Goal: Information Seeking & Learning: Learn about a topic

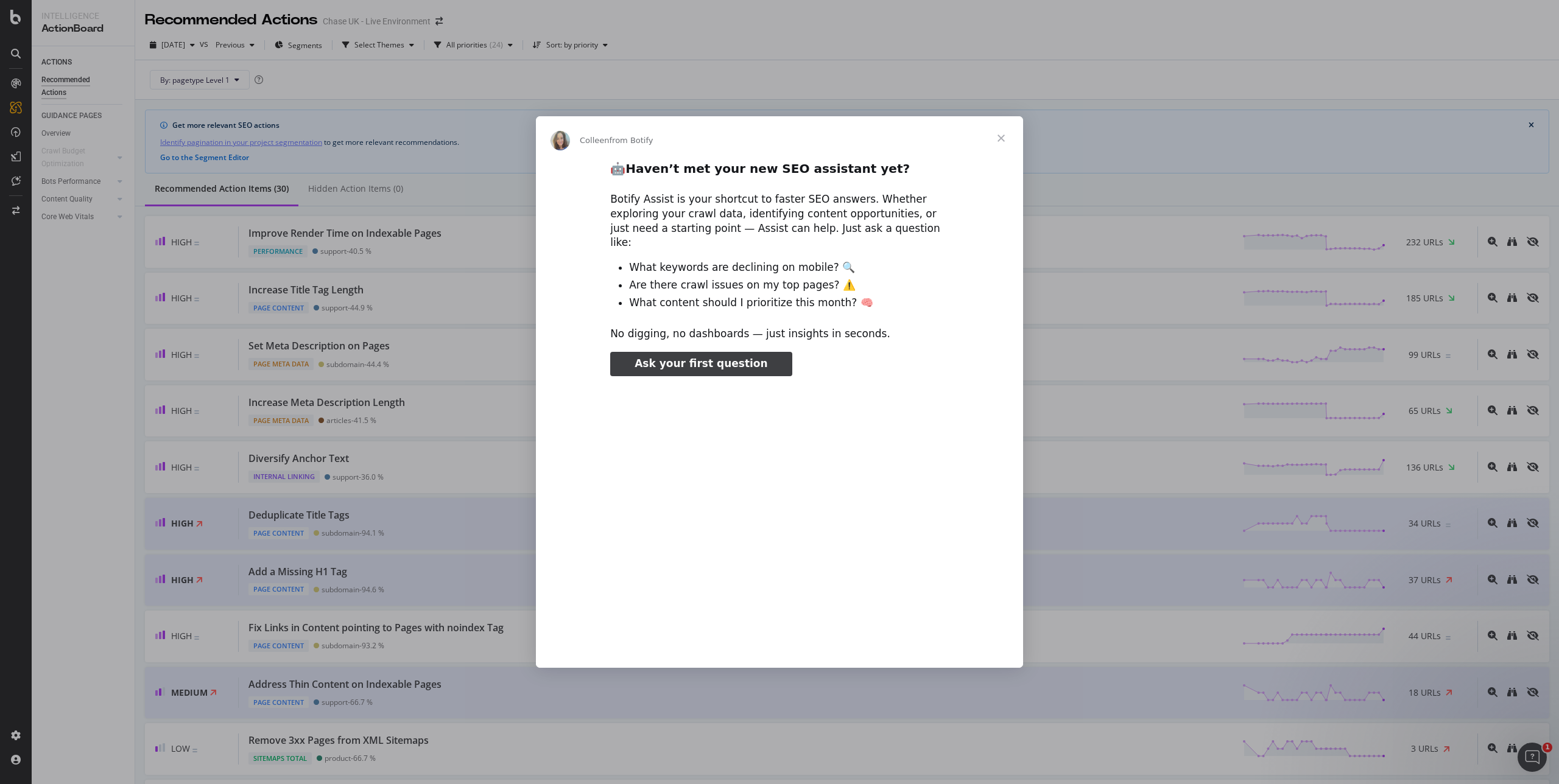
type input "1474055"
click at [1002, 147] on span "Close" at bounding box center [1001, 138] width 44 height 44
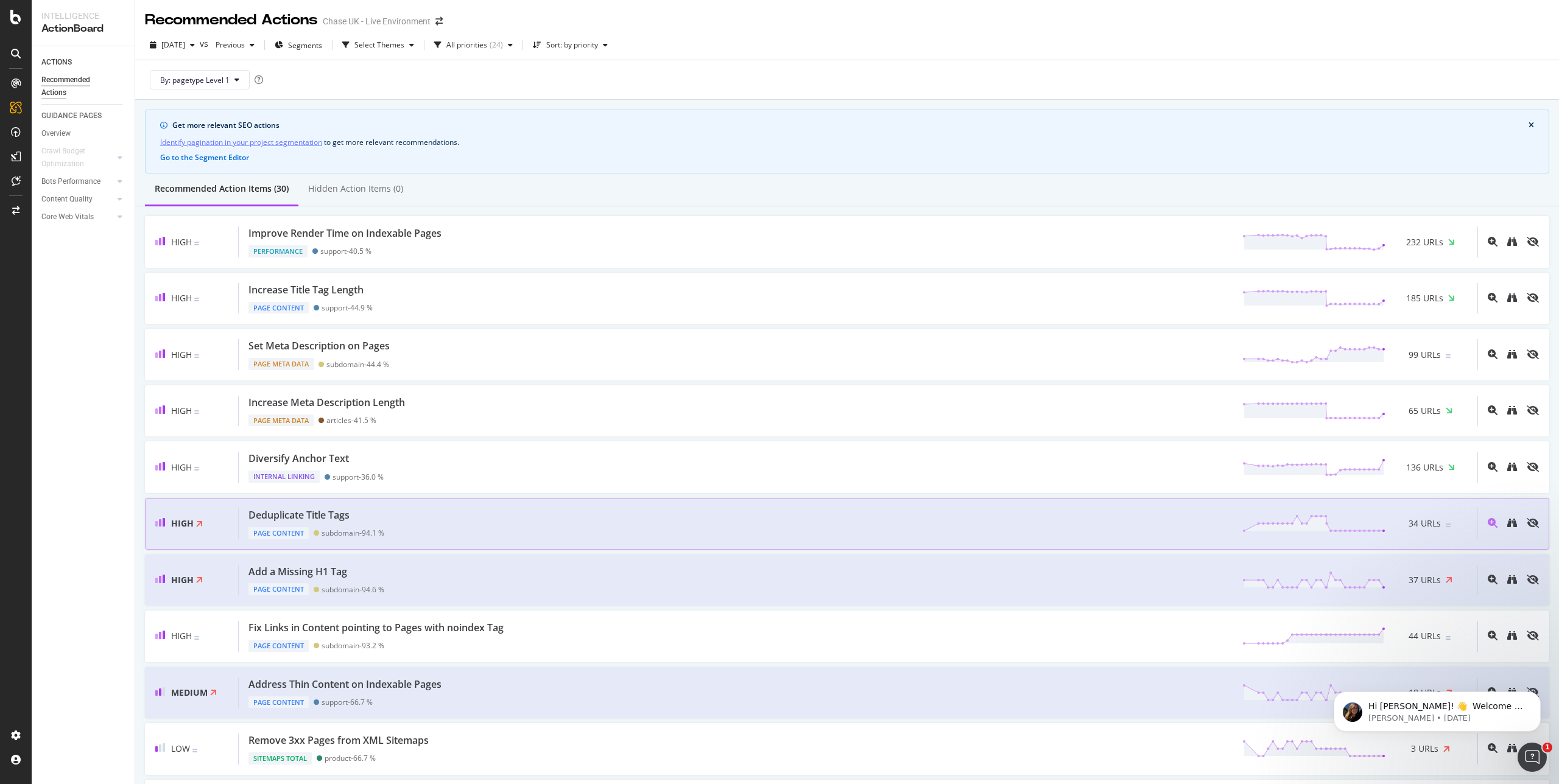
click at [268, 517] on div "Deduplicate Title Tags" at bounding box center [298, 516] width 101 height 14
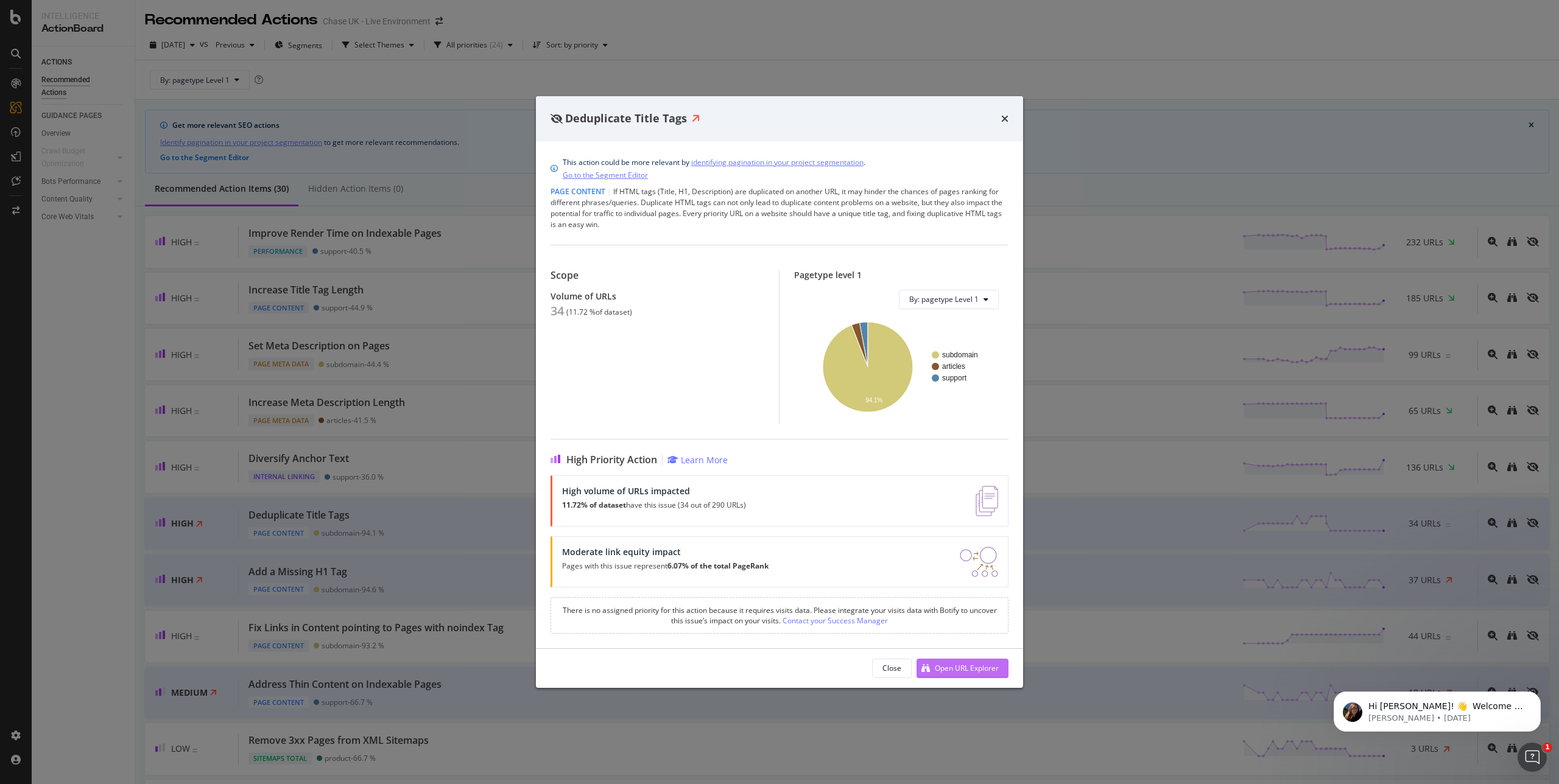
click at [949, 666] on div "Open URL Explorer" at bounding box center [967, 668] width 64 height 10
